Goal: Complete application form: Complete application form

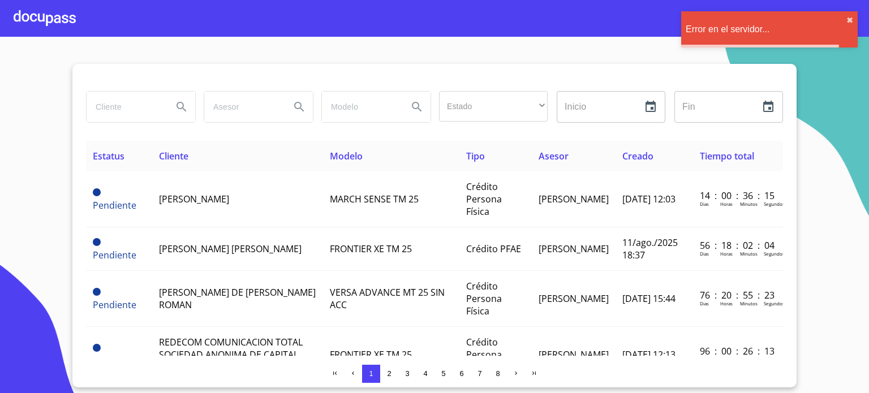
click at [118, 92] on input "search" at bounding box center [125, 107] width 77 height 31
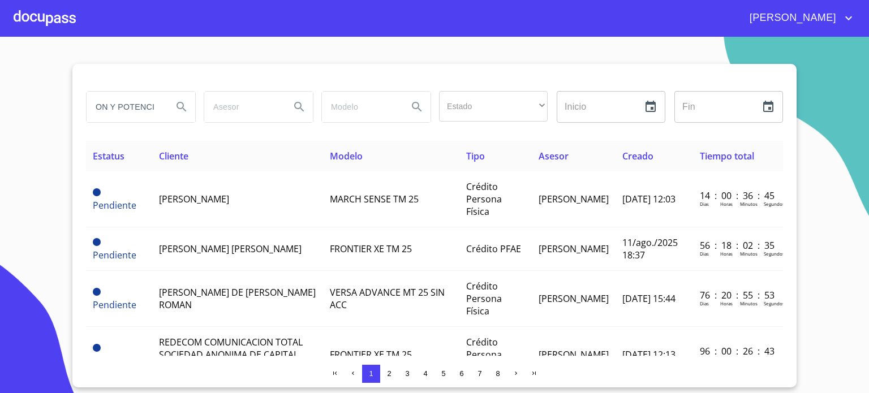
scroll to position [0, 52]
type input "DISTRIBUCION Y POTENCIA"
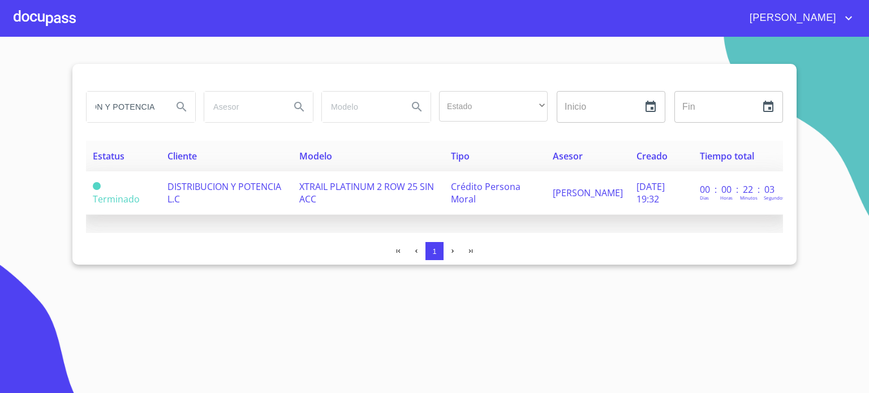
scroll to position [0, 0]
click at [209, 196] on span "DISTRIBUCION Y POTENCIA L.C" at bounding box center [225, 193] width 114 height 25
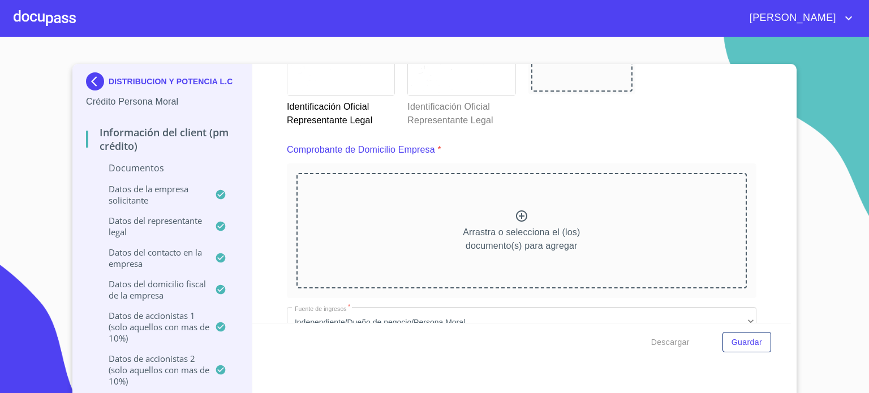
scroll to position [543, 0]
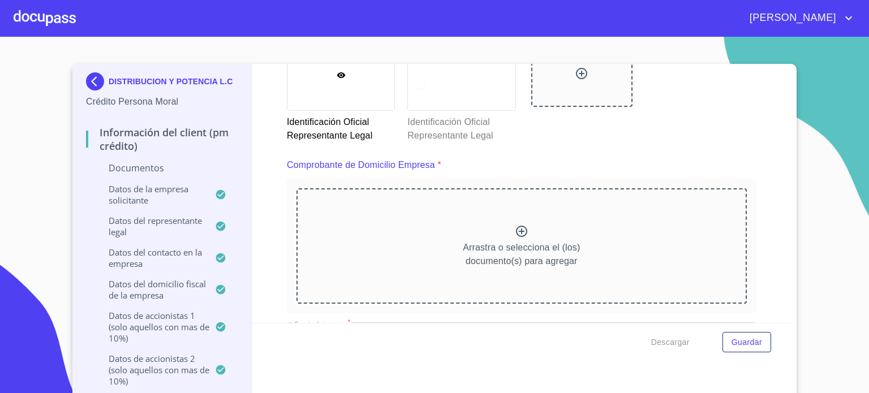
click at [516, 230] on icon at bounding box center [521, 231] width 11 height 11
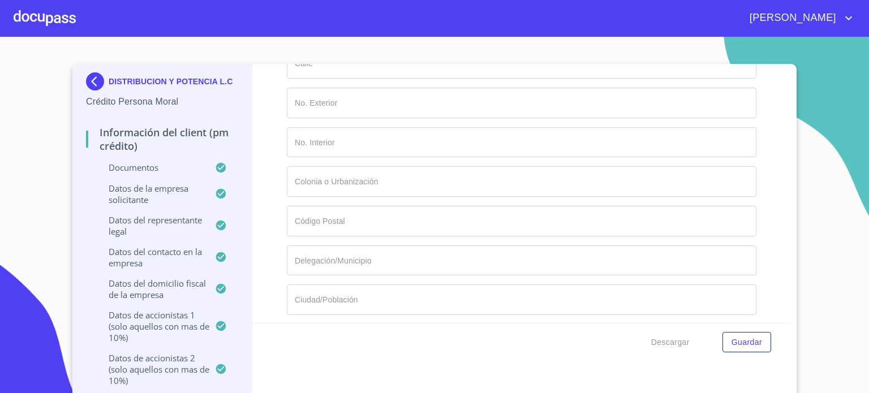
scroll to position [9298, 0]
type input "[PERSON_NAME] DE [PERSON_NAME]"
type input "6"
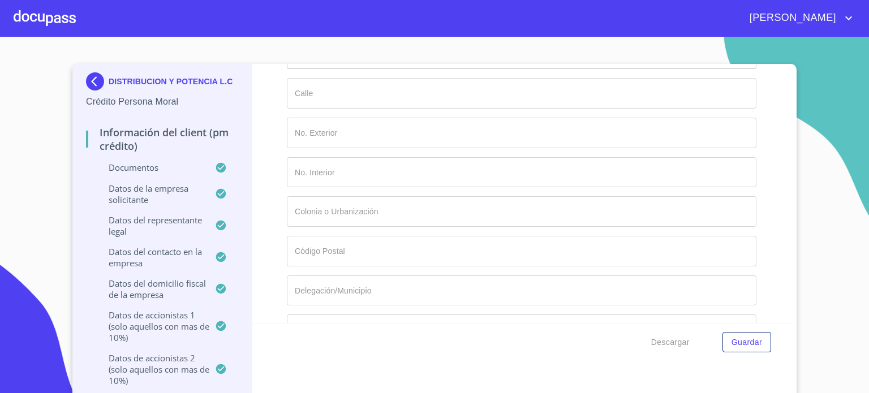
type input "PFAE"
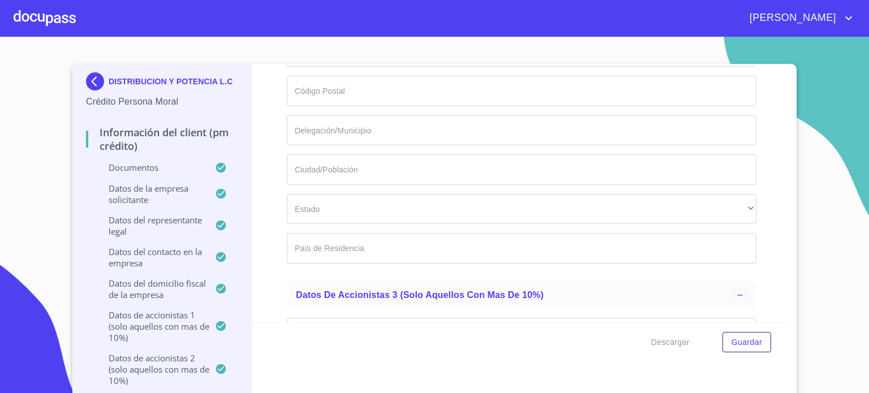
type input "63%"
type input "LECA830204RX8"
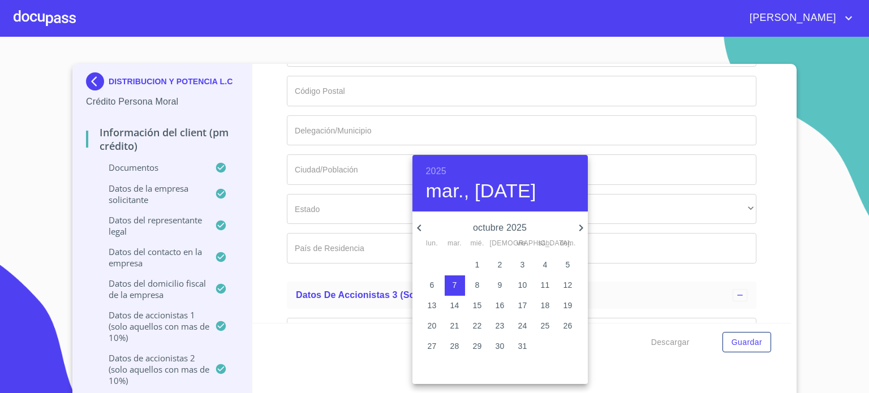
click at [435, 174] on h6 "2025" at bounding box center [436, 172] width 20 height 16
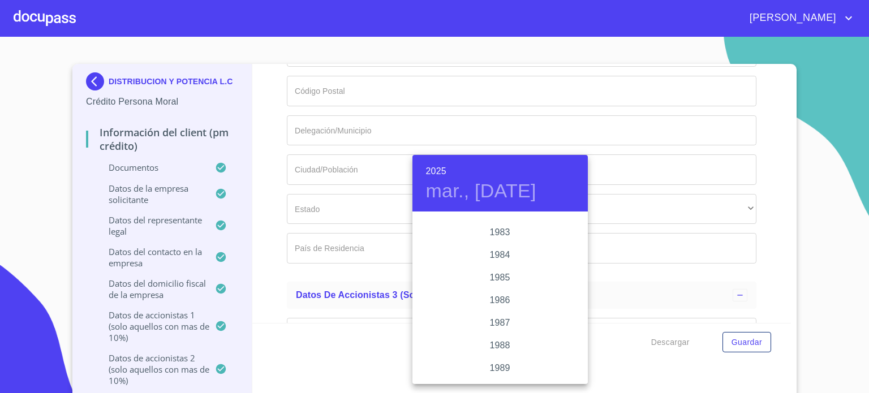
scroll to position [1275, 0]
click at [505, 262] on div "1983" at bounding box center [500, 262] width 175 height 23
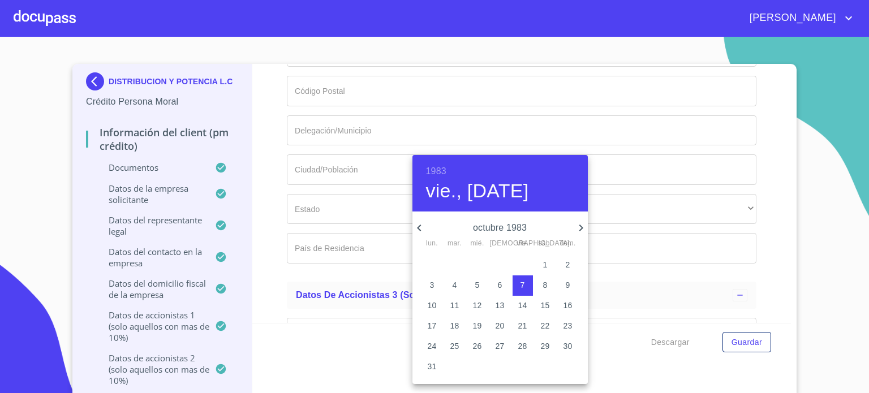
click at [416, 228] on icon "button" at bounding box center [420, 228] width 14 height 14
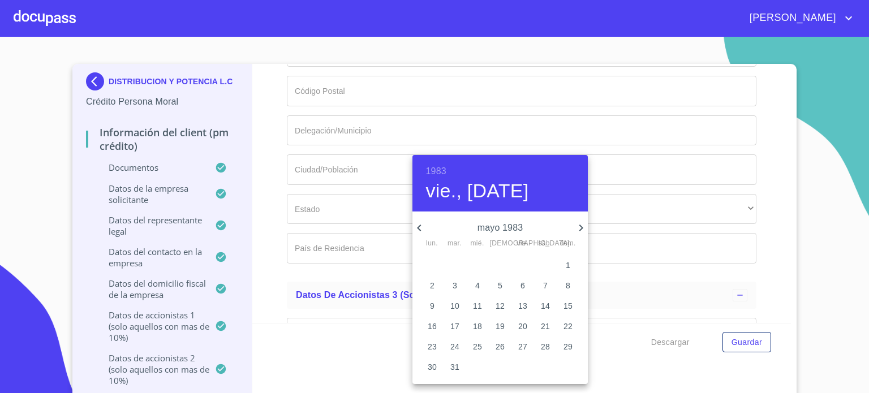
click at [416, 228] on icon "button" at bounding box center [420, 228] width 14 height 14
click at [523, 264] on p "4" at bounding box center [523, 264] width 5 height 11
type input "4 de feb. de 1983"
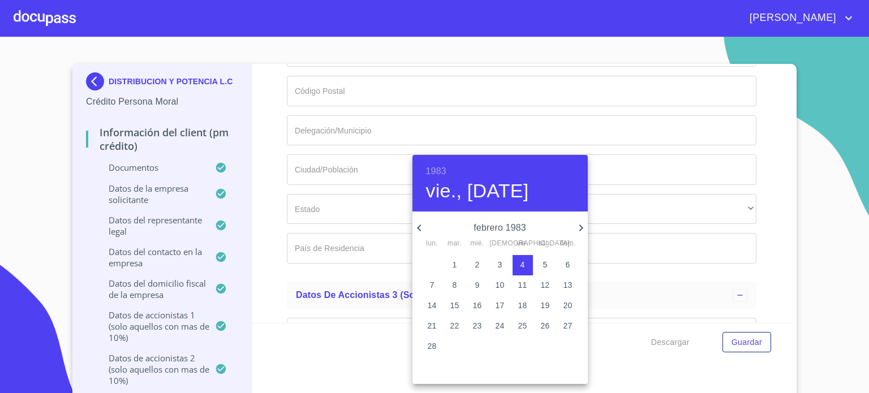
click at [660, 256] on div at bounding box center [434, 196] width 869 height 393
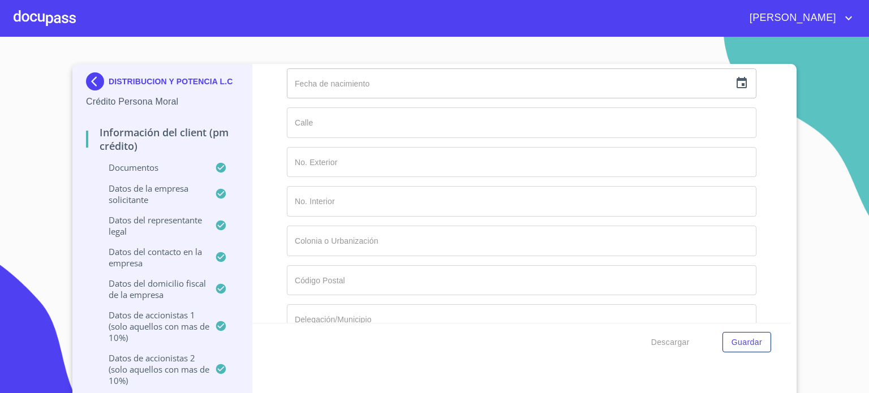
scroll to position [9911, 0]
type input "[PERSON_NAME] DE [PERSON_NAME]"
type input "PFAE"
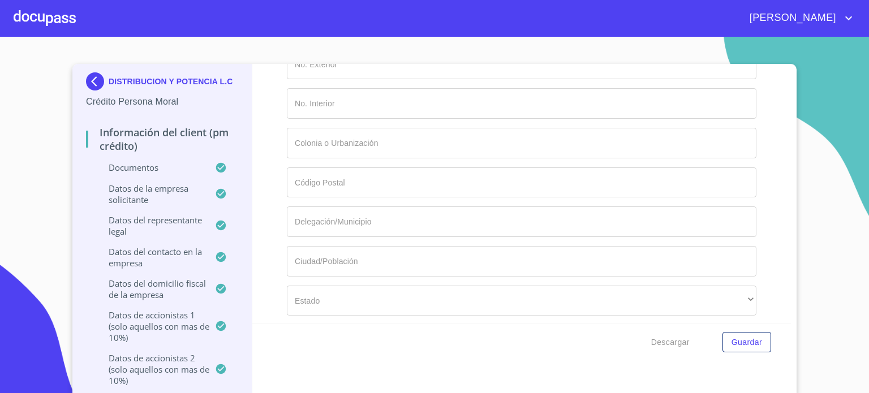
scroll to position [10039, 0]
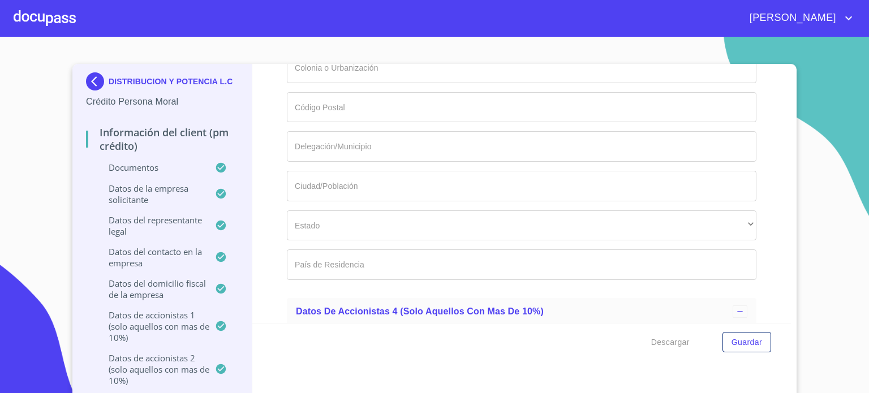
type input "62%"
type input "LECM7201304Y4"
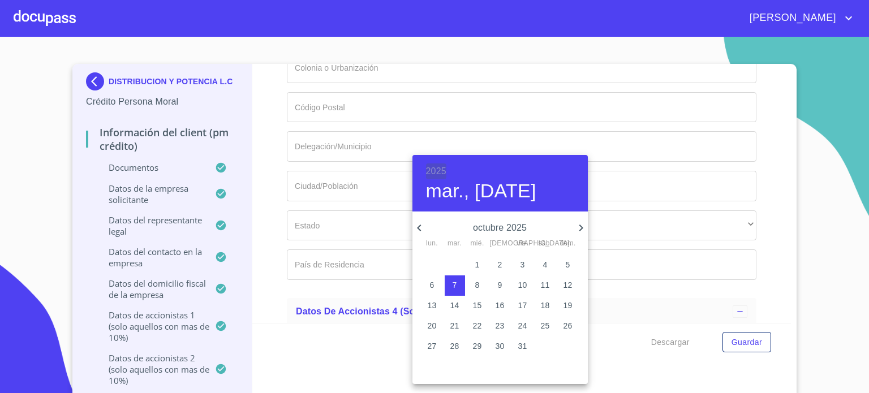
click at [434, 170] on h6 "2025" at bounding box center [436, 172] width 20 height 16
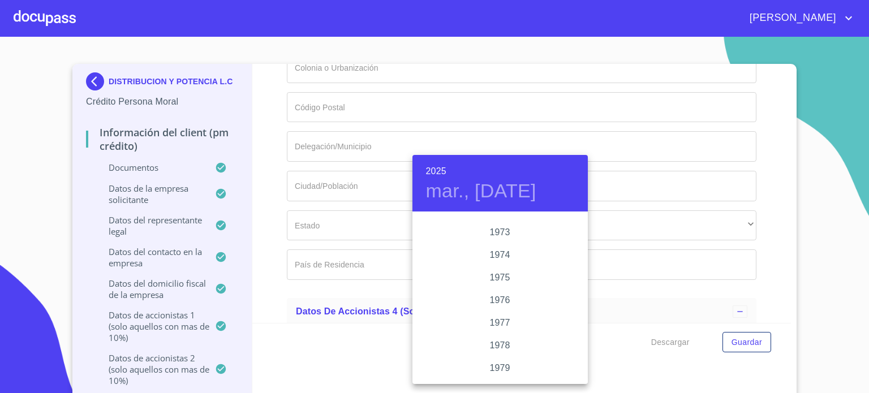
scroll to position [1056, 0]
click at [501, 228] on div "1972" at bounding box center [500, 232] width 175 height 23
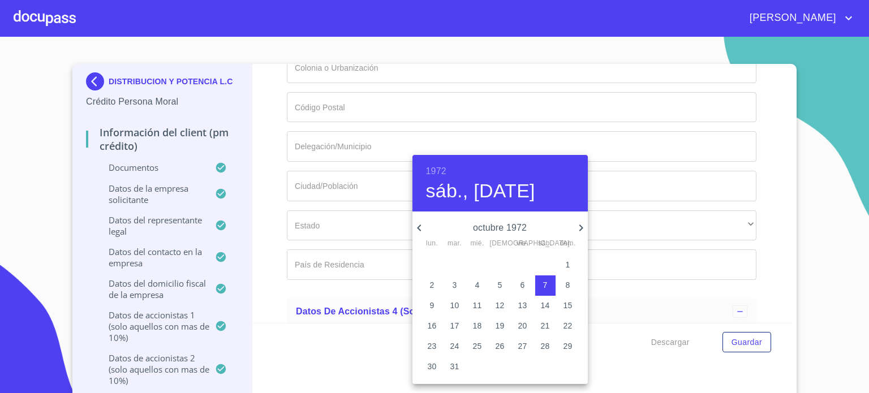
click at [419, 231] on icon "button" at bounding box center [420, 228] width 14 height 14
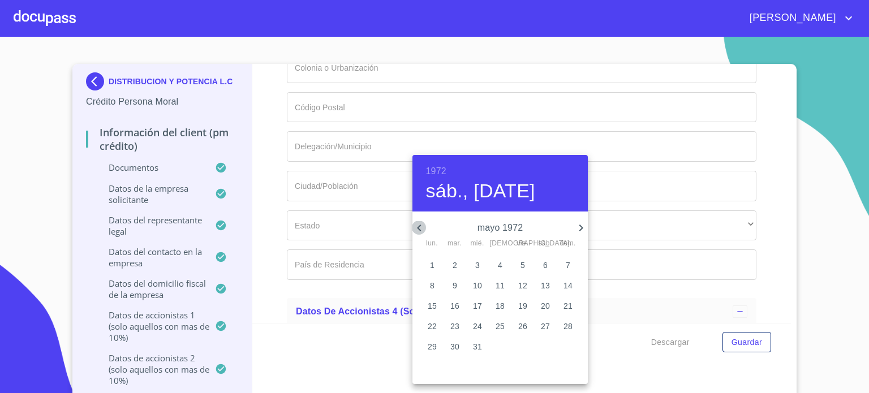
click at [419, 231] on icon "button" at bounding box center [420, 228] width 14 height 14
click at [568, 348] on p "30" at bounding box center [568, 346] width 9 height 11
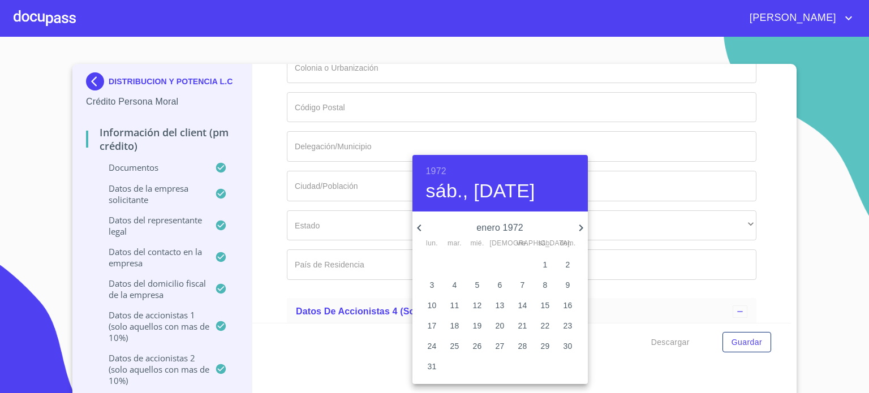
type input "30 de ene. de 1972"
click at [659, 245] on div at bounding box center [434, 196] width 869 height 393
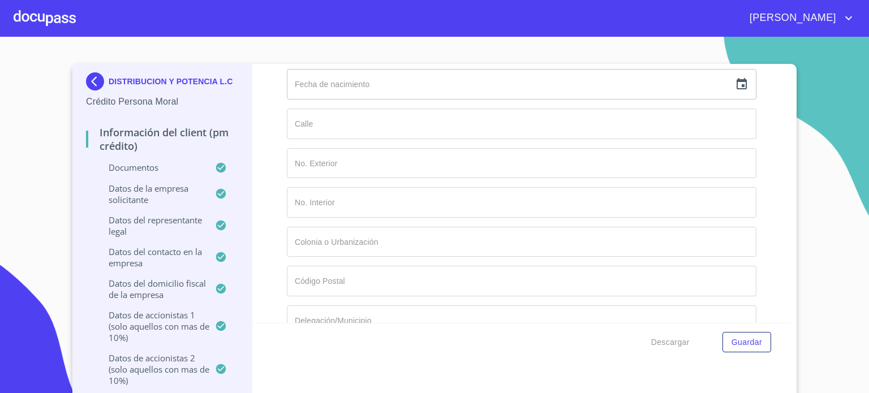
scroll to position [10492, 0]
type input "[PERSON_NAME] DE [PERSON_NAME]"
type input "PFAE"
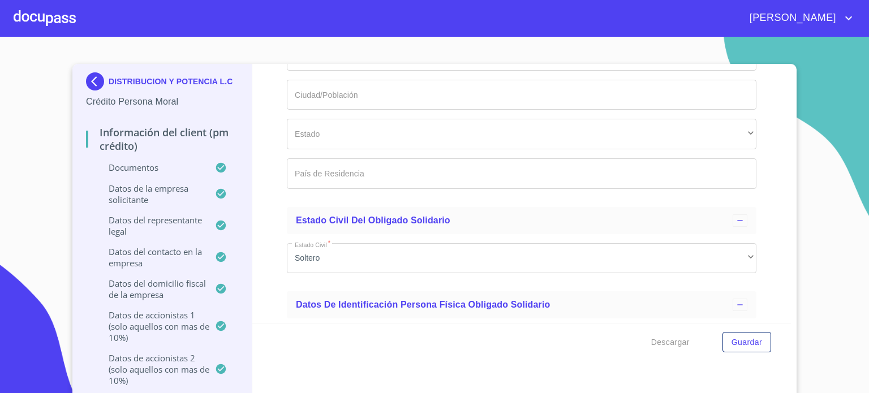
type input "62%"
type input "LECA730617T13"
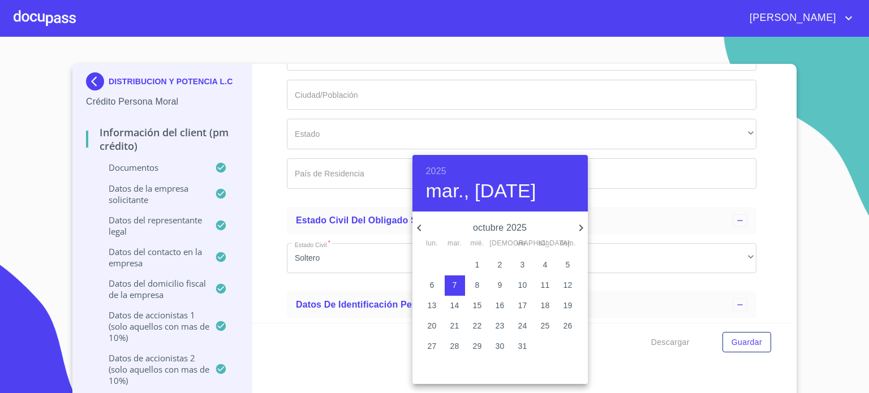
click at [781, 68] on div at bounding box center [434, 196] width 869 height 393
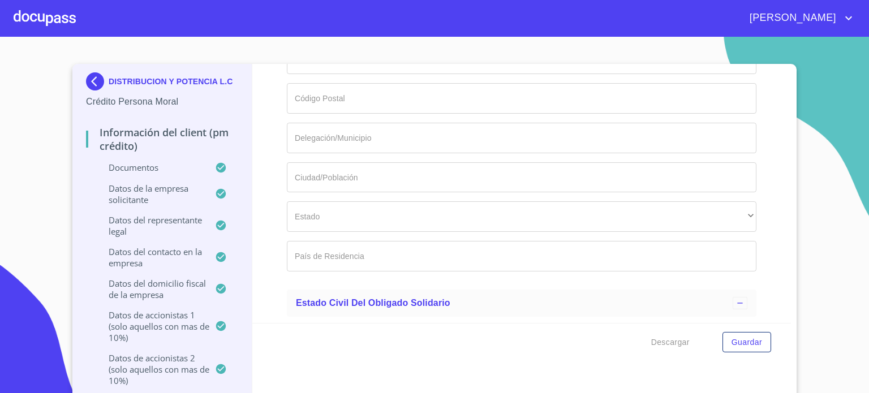
scroll to position [10637, 0]
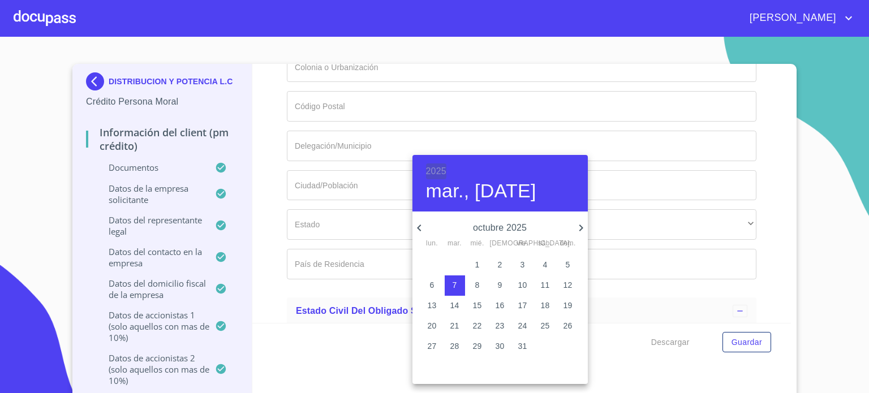
click at [436, 165] on h6 "2025" at bounding box center [436, 172] width 20 height 16
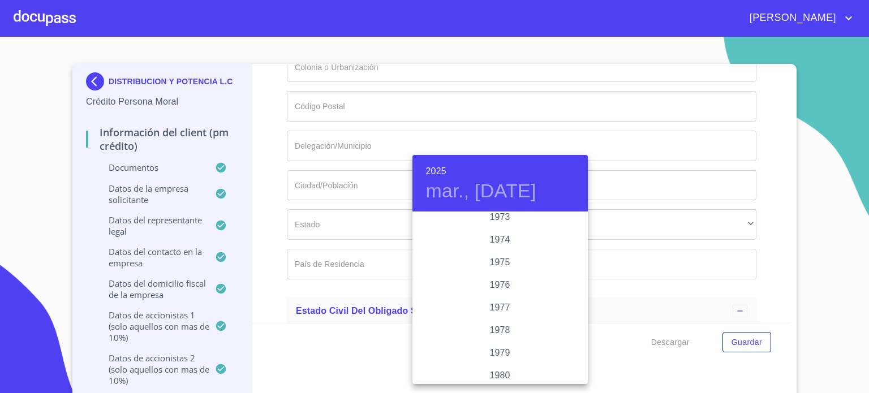
scroll to position [1072, 0]
click at [503, 241] on div "1973" at bounding box center [500, 240] width 175 height 23
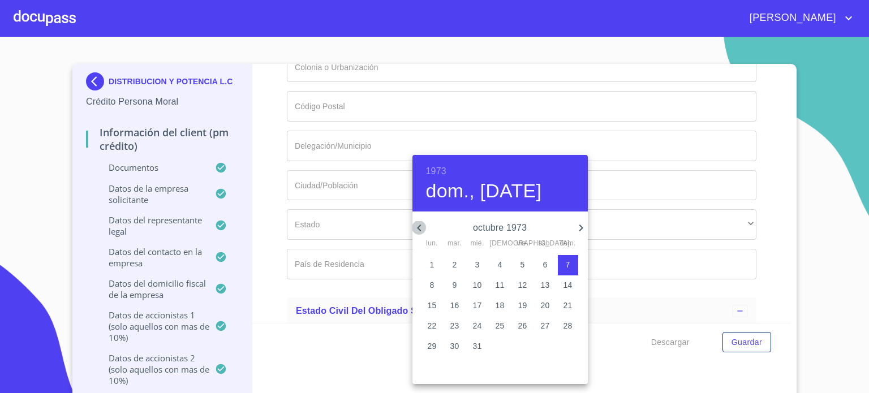
click at [419, 229] on icon "button" at bounding box center [419, 228] width 4 height 7
click at [568, 305] on p "17" at bounding box center [568, 305] width 9 height 11
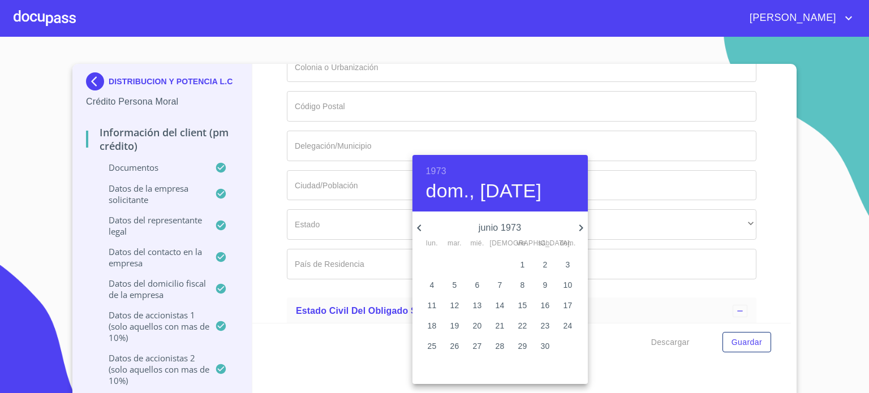
type input "17 de jun. de 1973"
click at [641, 296] on div at bounding box center [434, 196] width 869 height 393
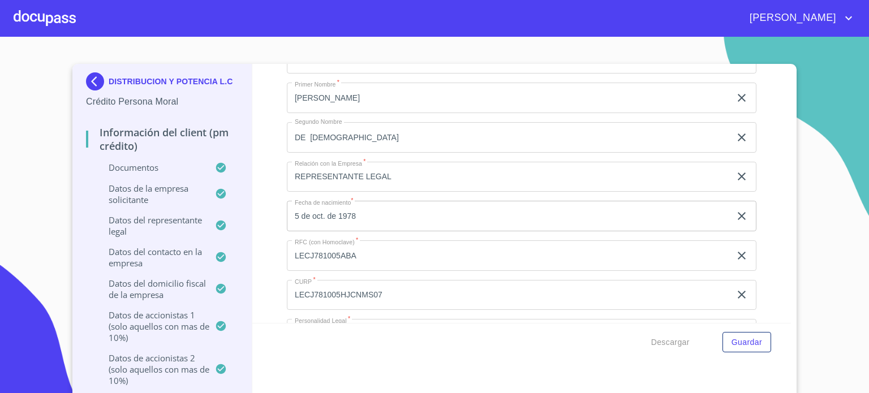
scroll to position [11113, 0]
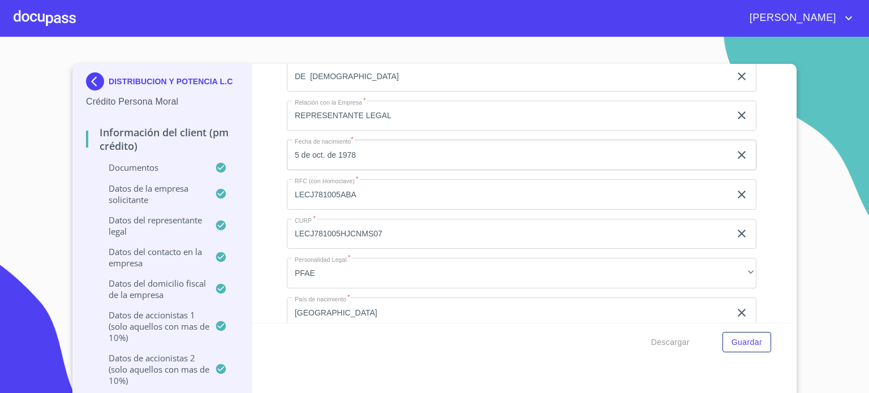
type input "[PERSON_NAME] [PERSON_NAME]"
type input "PFAE"
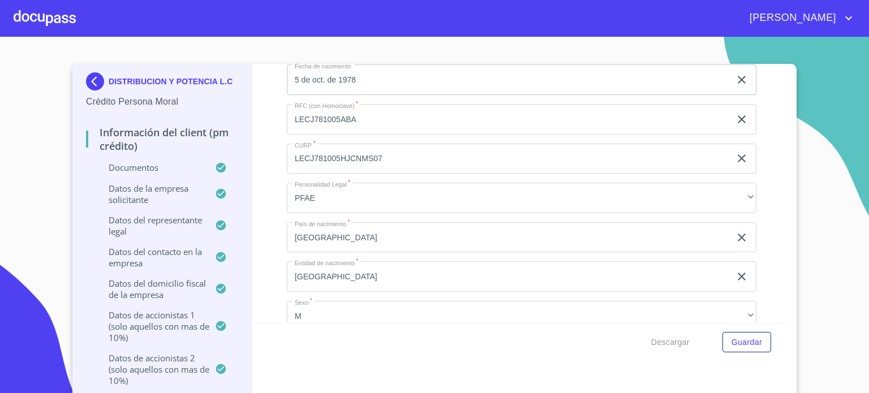
scroll to position [11210, 0]
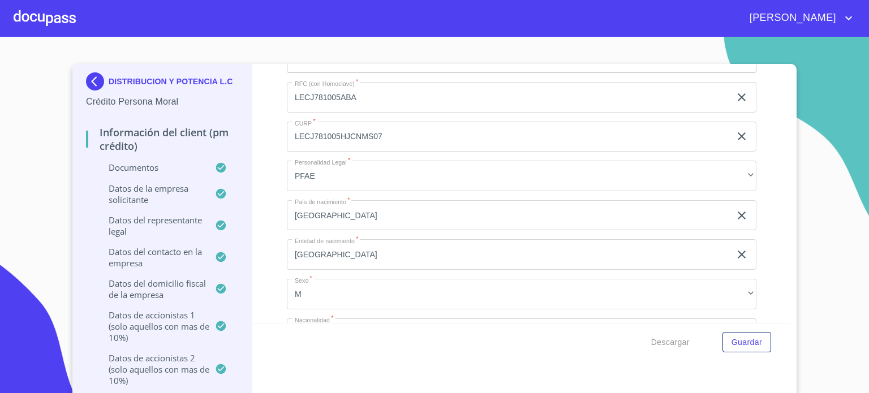
type input "63%"
type input "CAHA410107NH4"
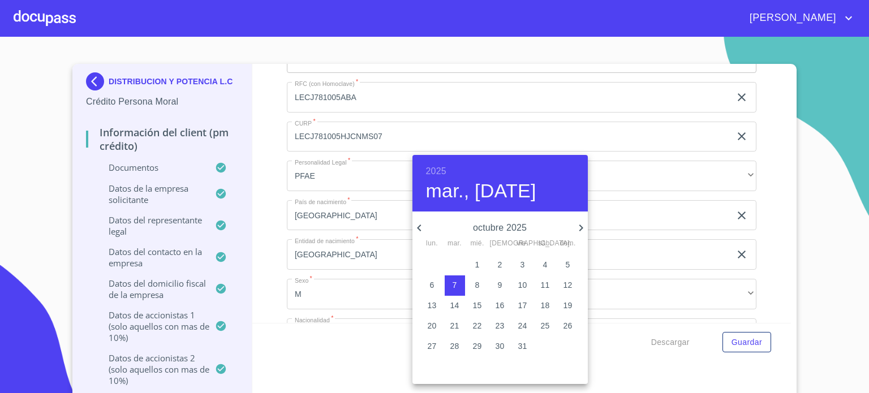
click at [437, 167] on h6 "2025" at bounding box center [436, 172] width 20 height 16
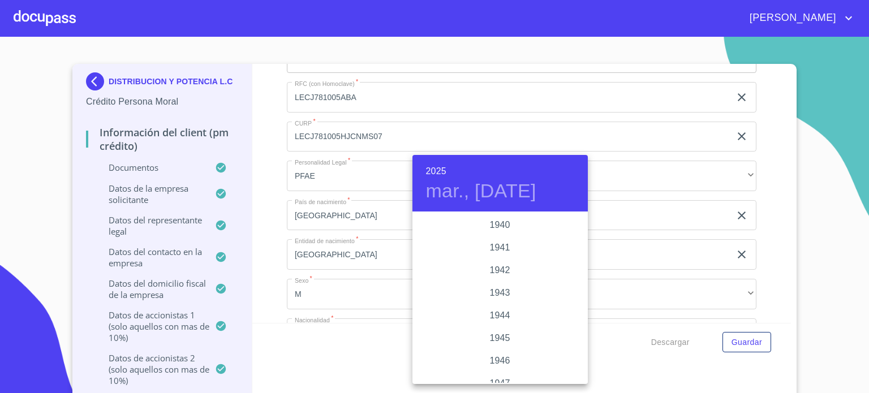
scroll to position [309, 0]
click at [503, 273] on div "1941" at bounding box center [500, 278] width 175 height 23
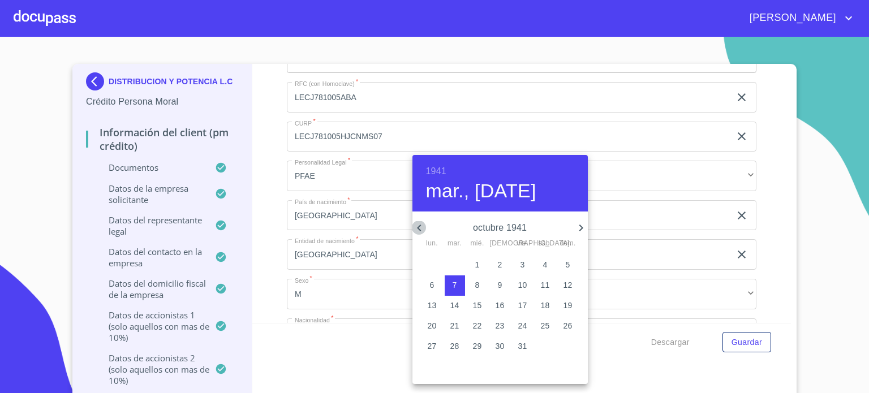
click at [417, 226] on icon "button" at bounding box center [420, 228] width 14 height 14
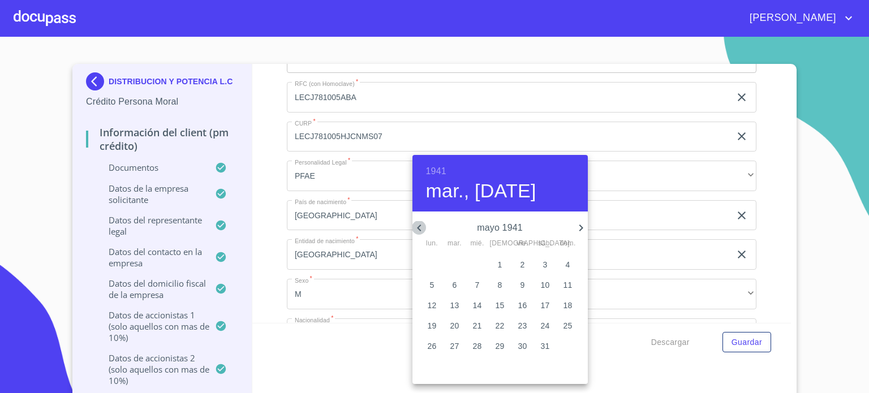
click at [417, 226] on icon "button" at bounding box center [420, 228] width 14 height 14
click at [454, 288] on p "7" at bounding box center [455, 285] width 5 height 11
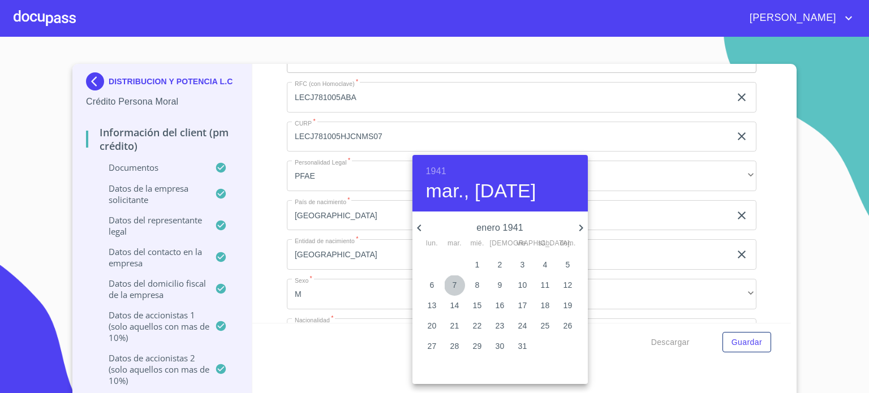
type input "7 de ene. de 1941"
click at [645, 255] on div at bounding box center [434, 196] width 869 height 393
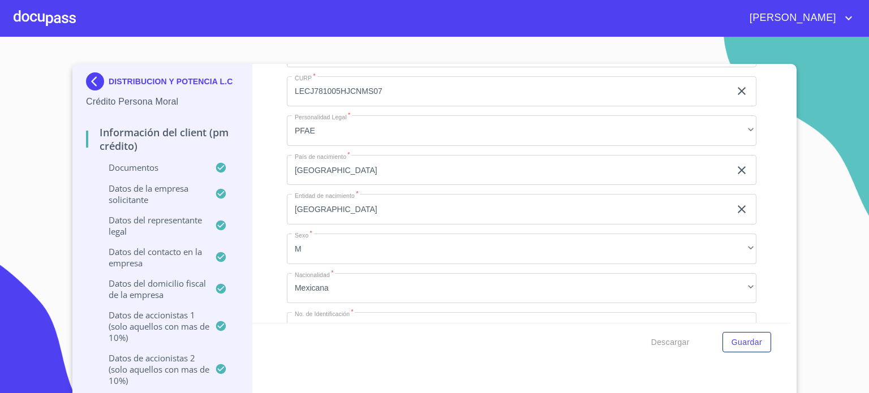
scroll to position [11225, 0]
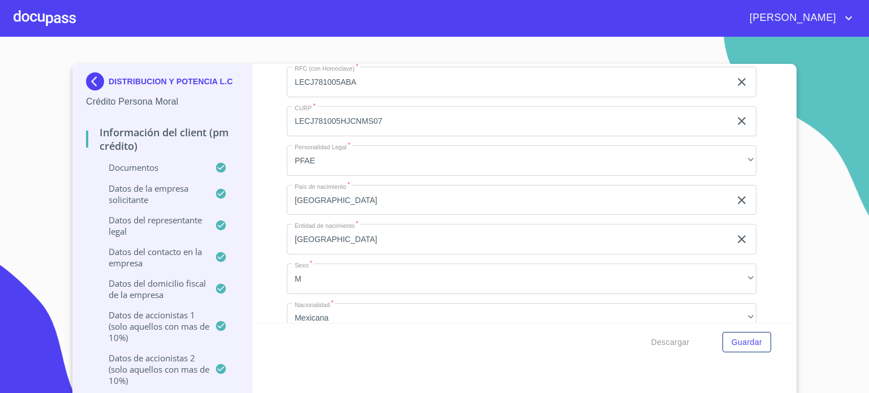
type input "6"
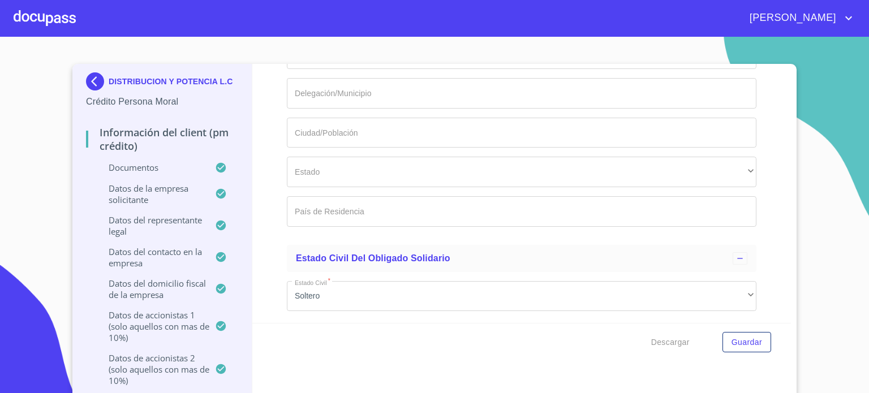
scroll to position [10682, 0]
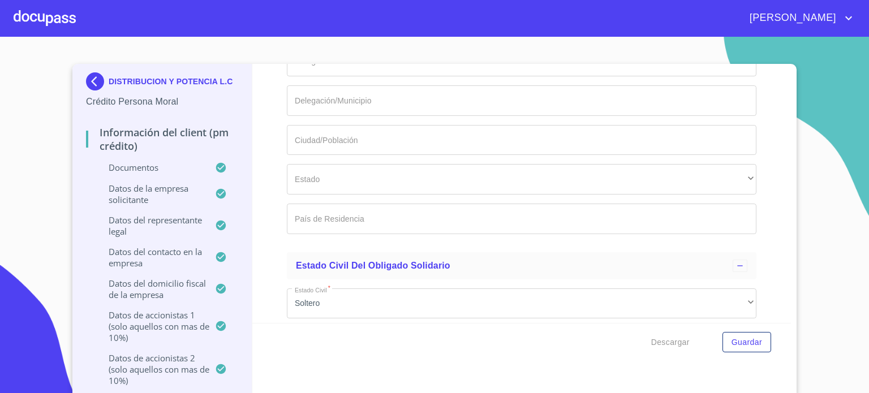
type input "25.2%"
type input "6"
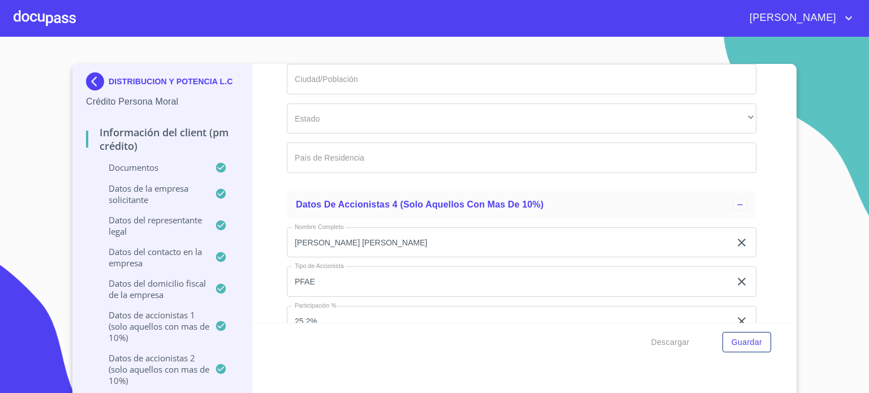
scroll to position [10086, 0]
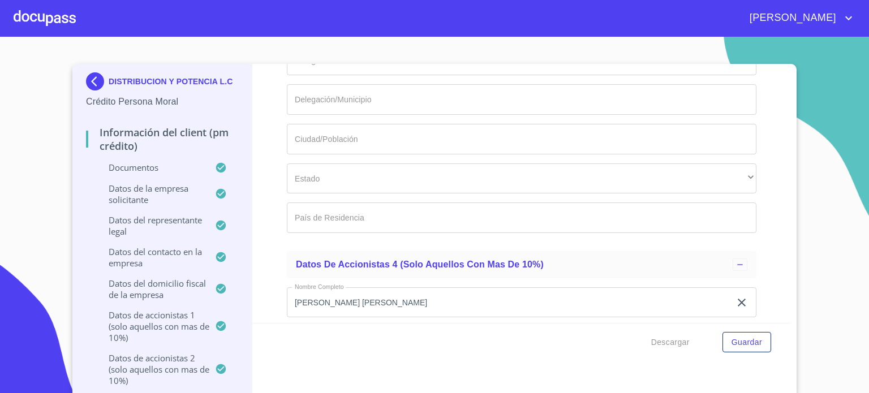
type input "24.8%"
type input "6"
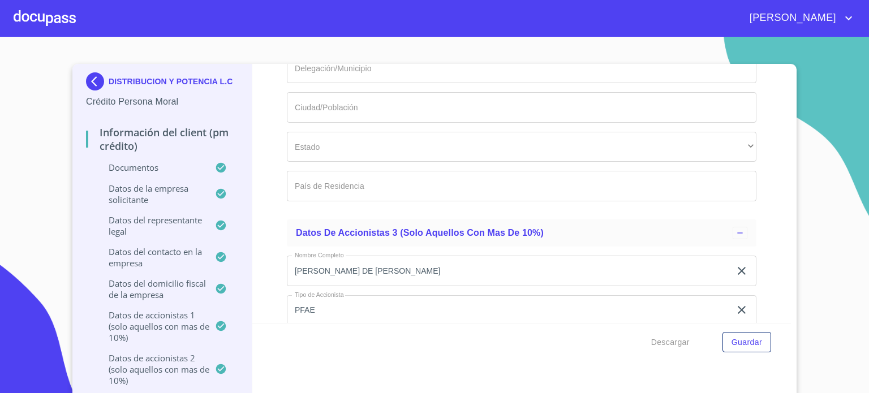
scroll to position [9498, 0]
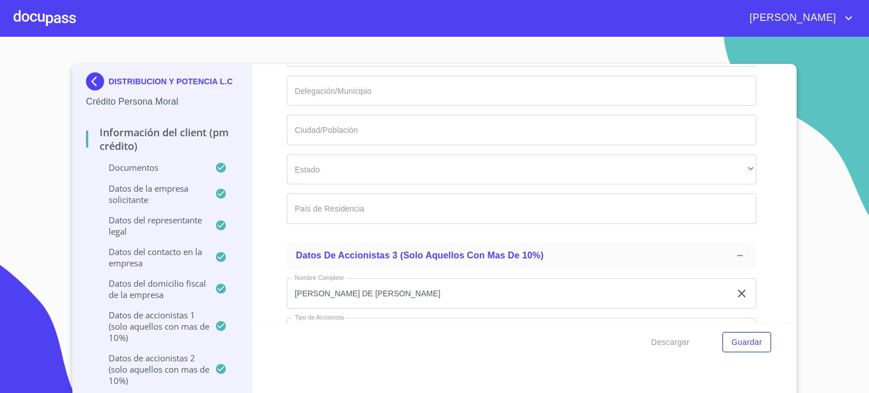
type input "24.8%"
type input "6"
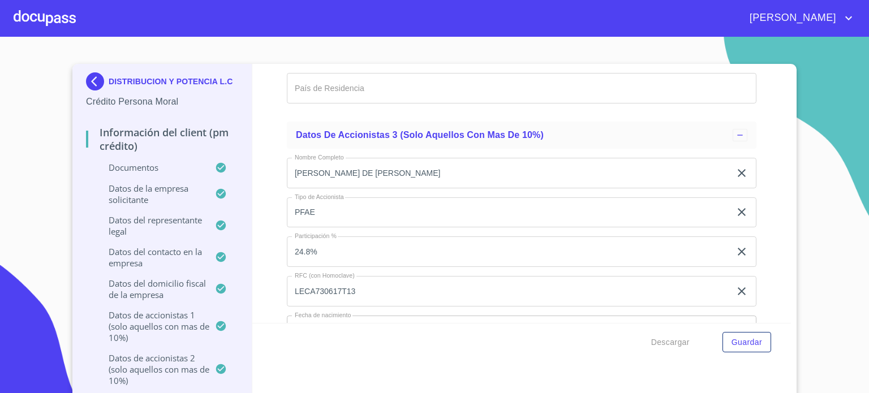
scroll to position [9657, 0]
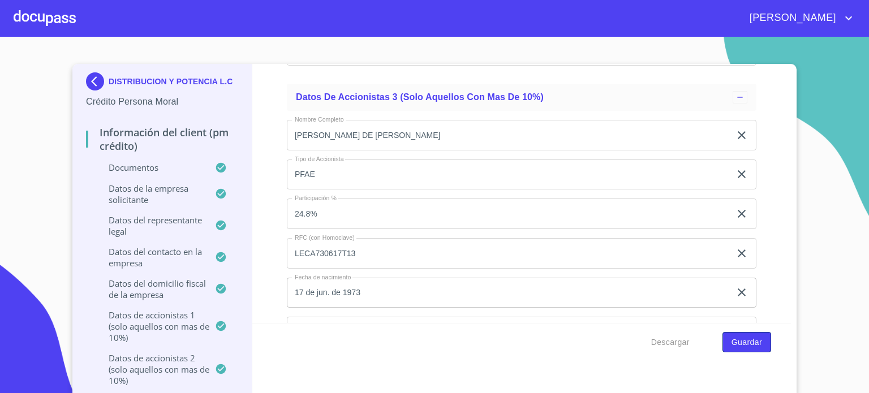
type input "25.2 %"
click at [735, 341] on span "Guardar" at bounding box center [747, 343] width 31 height 14
